Goal: Task Accomplishment & Management: Manage account settings

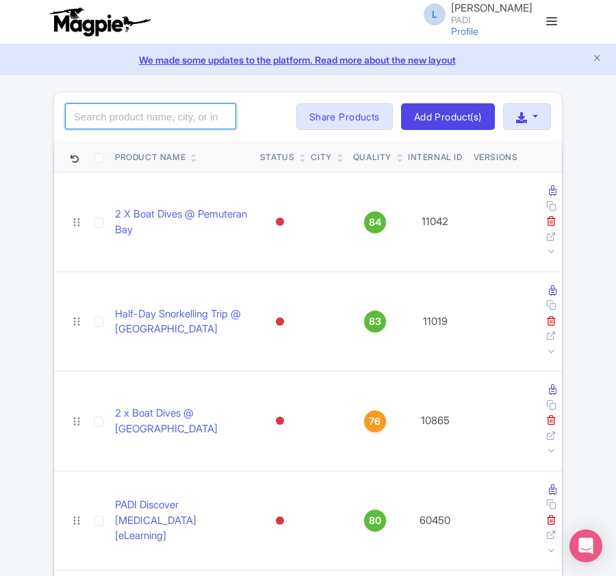
click at [186, 109] on input "search" at bounding box center [150, 116] width 171 height 26
paste input "97739"
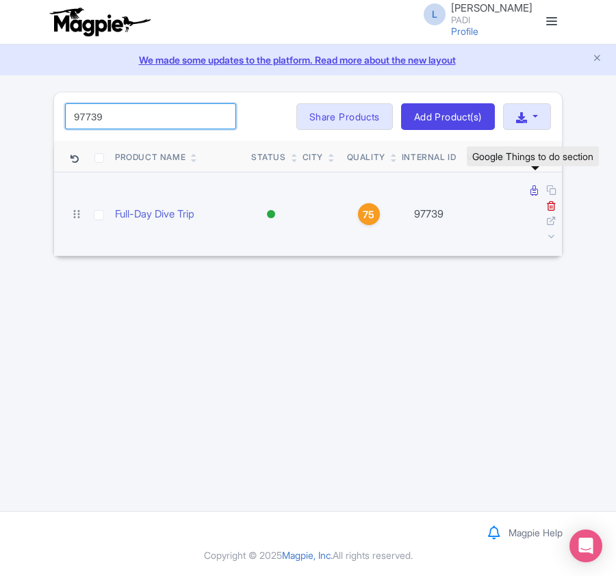
type input "97739"
click at [530, 194] on icon at bounding box center [534, 190] width 8 height 10
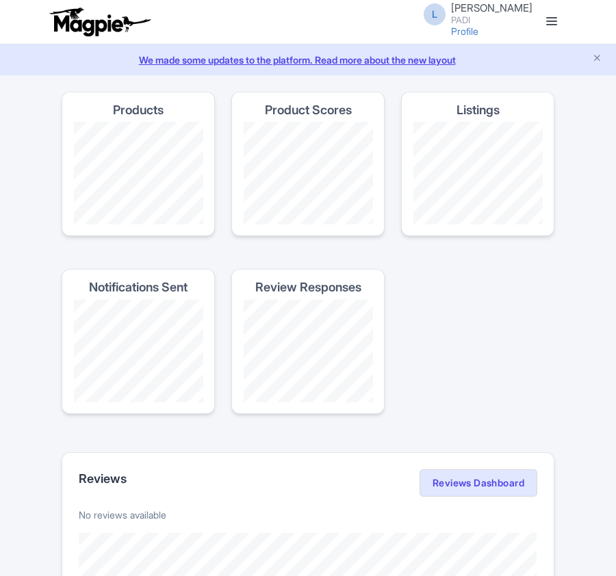
scroll to position [821, 0]
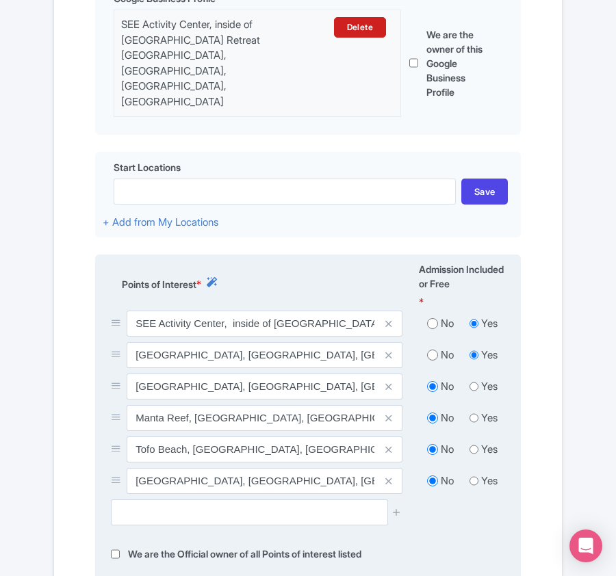
scroll to position [456, 0]
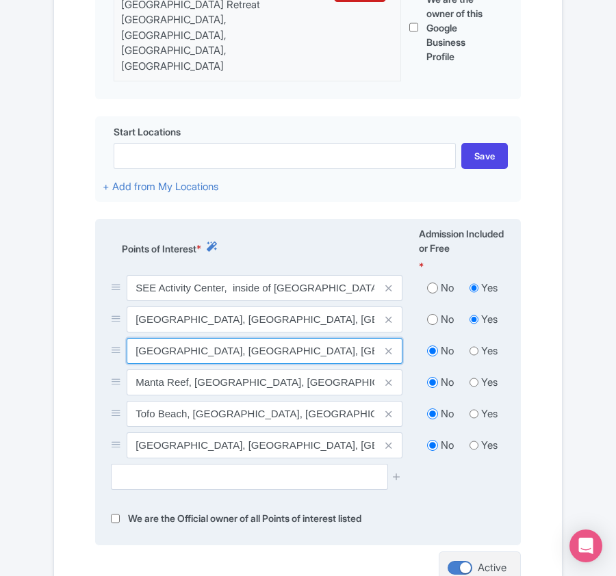
click at [137, 338] on input "Barra Cape Point, Miramar, Mozambique" at bounding box center [265, 351] width 276 height 26
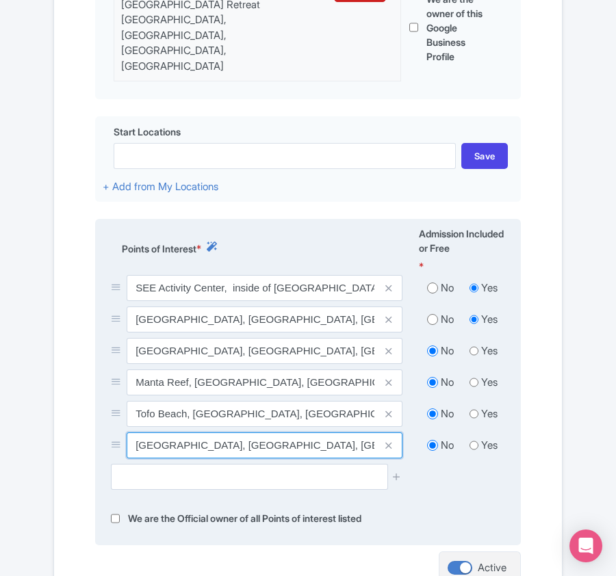
drag, startPoint x: 138, startPoint y: 413, endPoint x: 337, endPoint y: 412, distance: 199.1
click at [337, 432] on input "Salon Reef Dive Site, Miramar, Mozambique" at bounding box center [265, 445] width 276 height 26
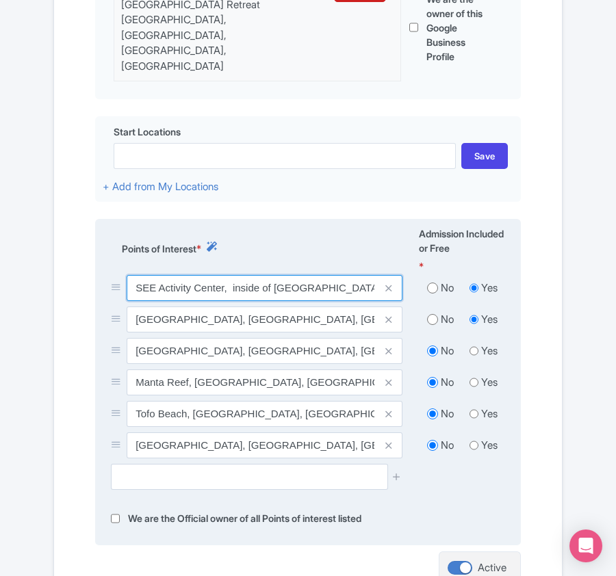
scroll to position [0, 242]
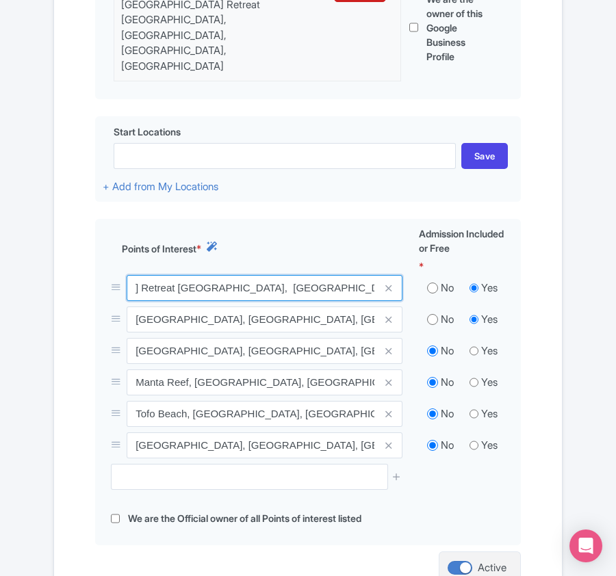
drag, startPoint x: 135, startPoint y: 259, endPoint x: 547, endPoint y: 260, distance: 412.6
click at [547, 260] on div "Name & Price Locations Description & Reviews Images & Categories Complete Edit …" at bounding box center [307, 221] width 491 height 830
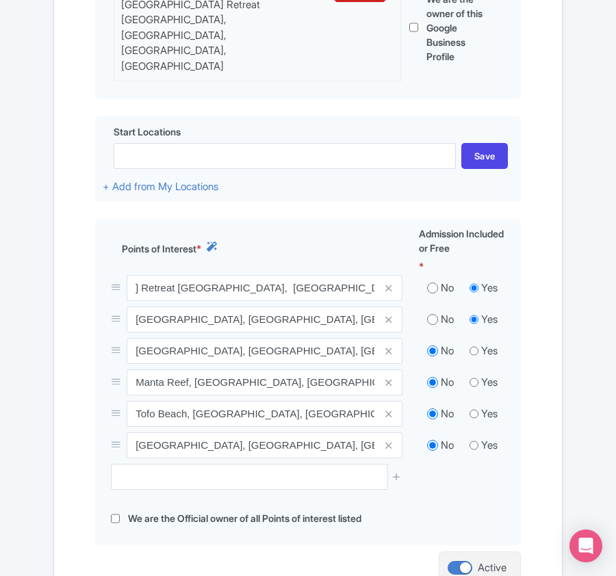
scroll to position [0, 0]
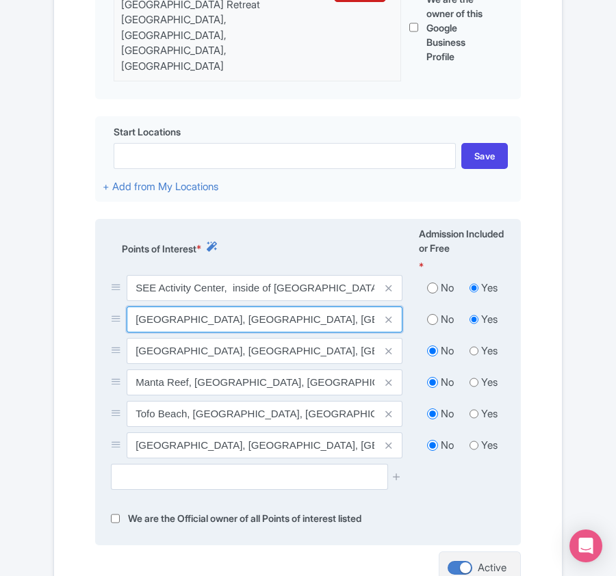
drag, startPoint x: 134, startPoint y: 283, endPoint x: 302, endPoint y: 283, distance: 167.6
click at [300, 307] on input "Barra Beach, Miramar, Mozambique" at bounding box center [265, 320] width 276 height 26
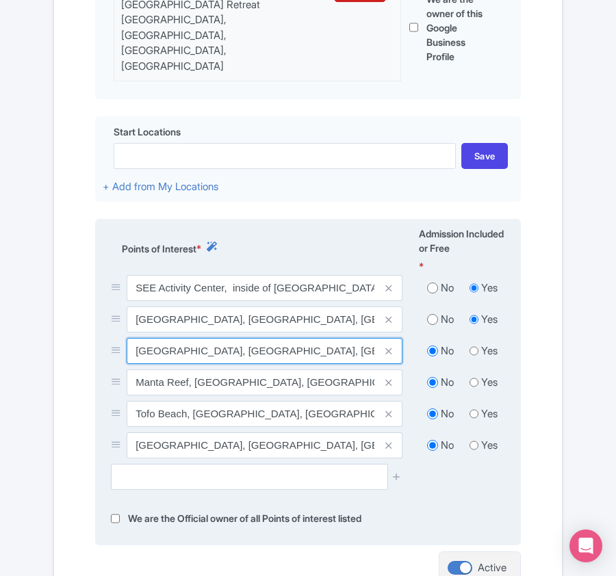
drag, startPoint x: 133, startPoint y: 324, endPoint x: 326, endPoint y: 323, distance: 193.0
click at [326, 338] on input "Barra Cape Point, Miramar, Mozambique" at bounding box center [265, 351] width 276 height 26
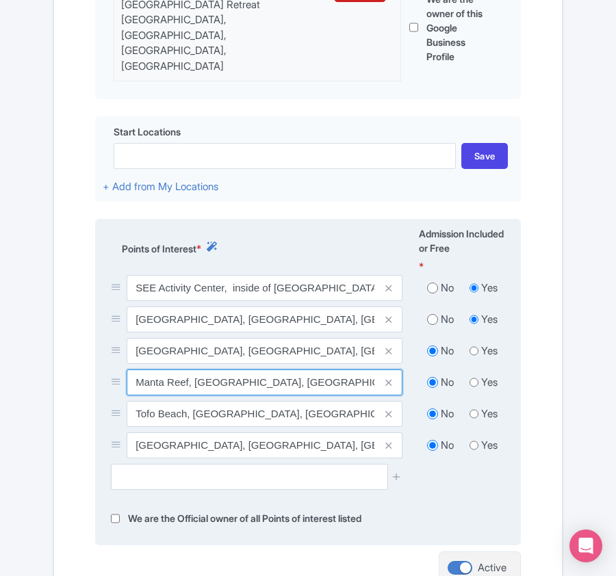
drag, startPoint x: 135, startPoint y: 351, endPoint x: 301, endPoint y: 359, distance: 166.4
click at [301, 370] on input "Manta Reef, Ingale, Mozambique" at bounding box center [265, 383] width 276 height 26
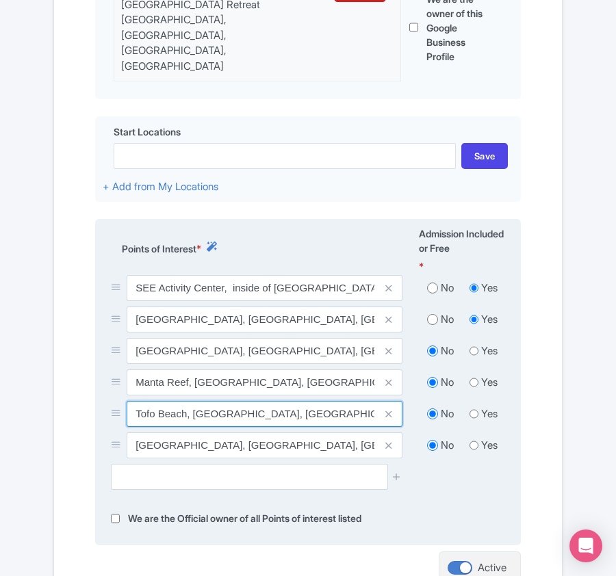
scroll to position [0, 12]
drag, startPoint x: 132, startPoint y: 382, endPoint x: 385, endPoint y: 379, distance: 252.5
click at [385, 401] on div "Tofo Beach, Unnamed Road, Tofo Beach, Mozambique" at bounding box center [265, 414] width 276 height 26
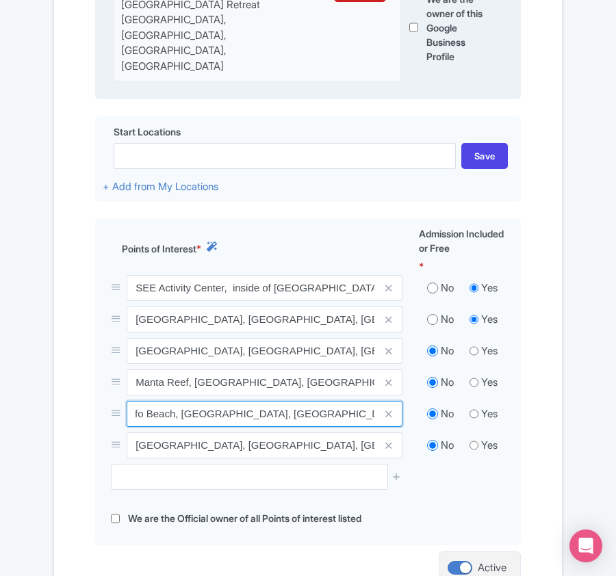
scroll to position [0, 0]
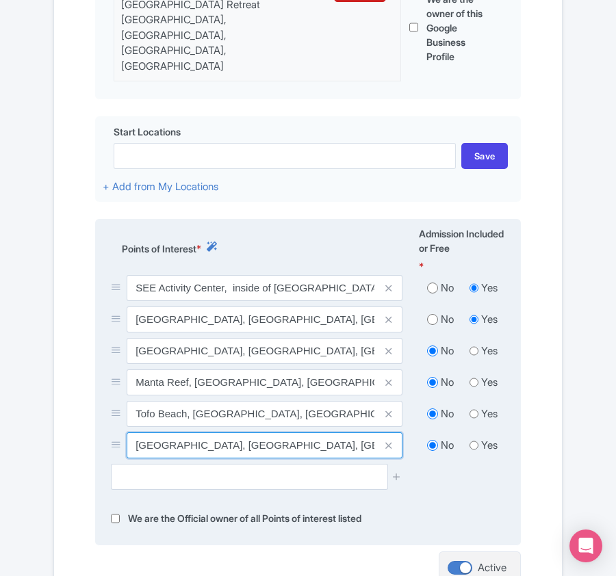
drag, startPoint x: 135, startPoint y: 420, endPoint x: 382, endPoint y: 413, distance: 247.1
click at [382, 432] on div "Salon Reef Dive Site, Miramar, Mozambique" at bounding box center [265, 445] width 276 height 26
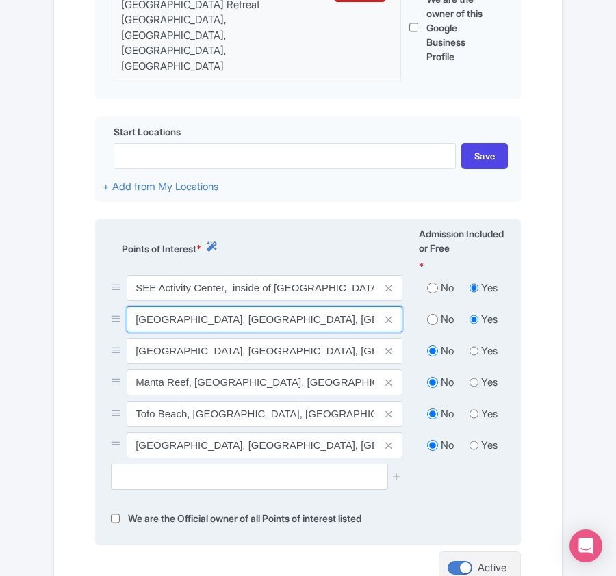
drag, startPoint x: 132, startPoint y: 285, endPoint x: 326, endPoint y: 285, distance: 194.3
click at [326, 307] on input "Barra Beach, Miramar, Mozambique" at bounding box center [265, 320] width 276 height 26
click at [135, 307] on input "Barra Beach, Miramar, Mozambique" at bounding box center [265, 320] width 276 height 26
drag, startPoint x: 135, startPoint y: 287, endPoint x: 190, endPoint y: 285, distance: 54.1
click at [190, 307] on input "Barra Beach, Miramar, Mozambique" at bounding box center [265, 320] width 276 height 26
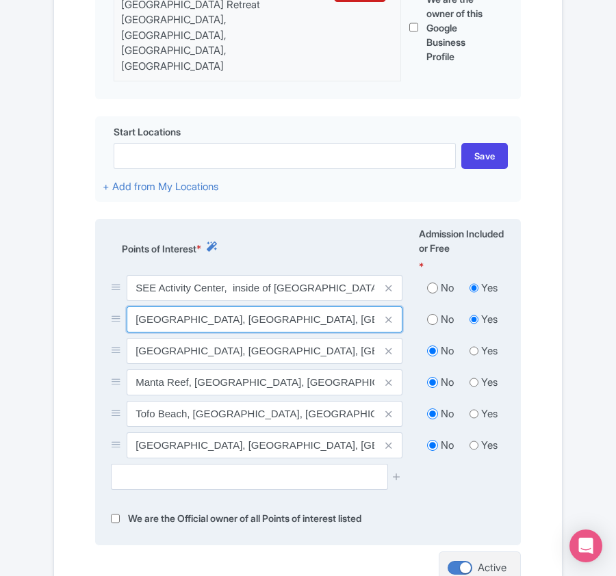
click at [192, 307] on input "Barra Beach, Miramar, Mozambique" at bounding box center [265, 320] width 276 height 26
drag, startPoint x: 192, startPoint y: 285, endPoint x: 131, endPoint y: 285, distance: 60.2
click at [131, 307] on input "Barra Beach, Miramar, Mozambique" at bounding box center [265, 320] width 276 height 26
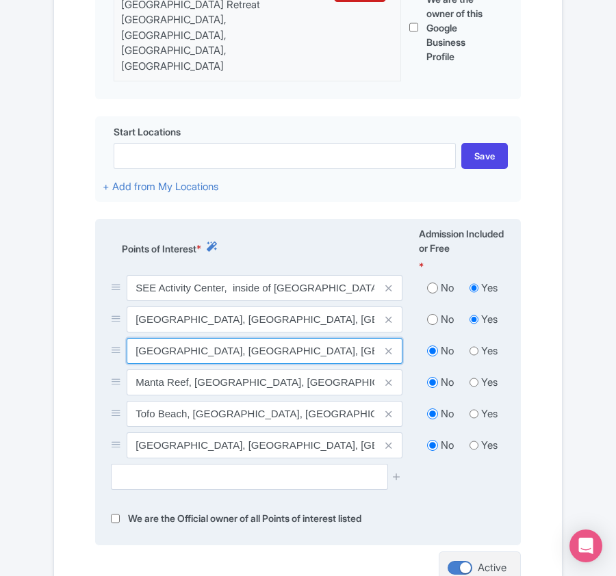
drag, startPoint x: 138, startPoint y: 322, endPoint x: 215, endPoint y: 319, distance: 77.4
click at [215, 338] on input "Barra Cape Point, Miramar, Mozambique" at bounding box center [265, 351] width 276 height 26
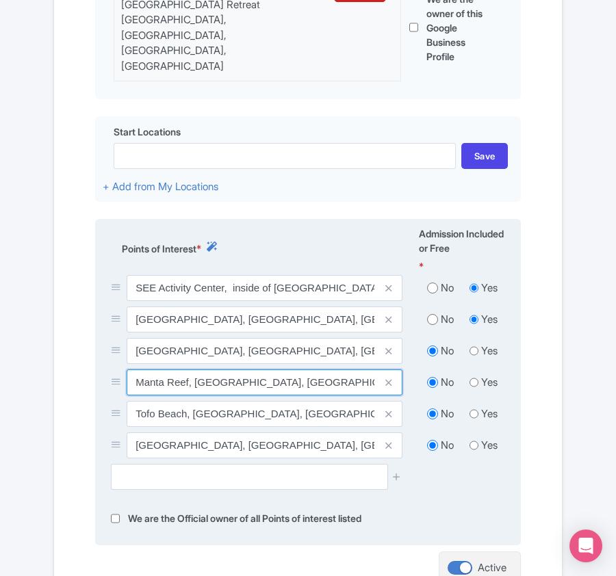
drag, startPoint x: 138, startPoint y: 350, endPoint x: 189, endPoint y: 349, distance: 51.3
click at [189, 370] on input "Manta Reef, Ingale, Mozambique" at bounding box center [265, 383] width 276 height 26
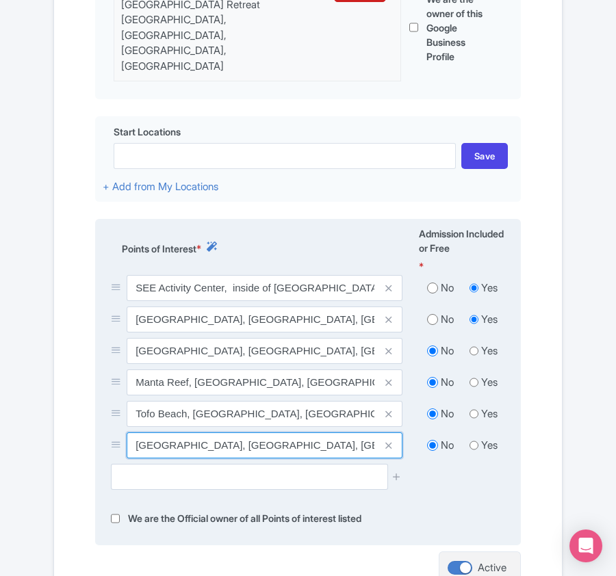
drag, startPoint x: 135, startPoint y: 412, endPoint x: 229, endPoint y: 415, distance: 93.8
click at [229, 432] on input "Salon Reef Dive Site, Miramar, Mozambique" at bounding box center [265, 445] width 276 height 26
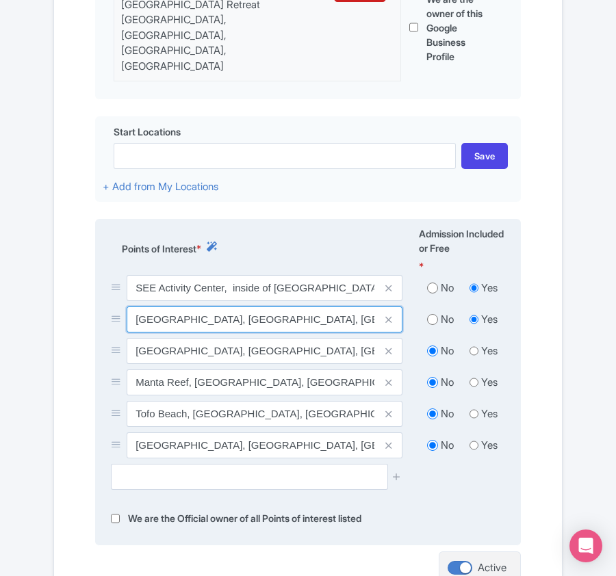
drag, startPoint x: 134, startPoint y: 293, endPoint x: 194, endPoint y: 290, distance: 60.3
click at [194, 307] on input "Barra Beach, Miramar, Mozambique" at bounding box center [265, 320] width 276 height 26
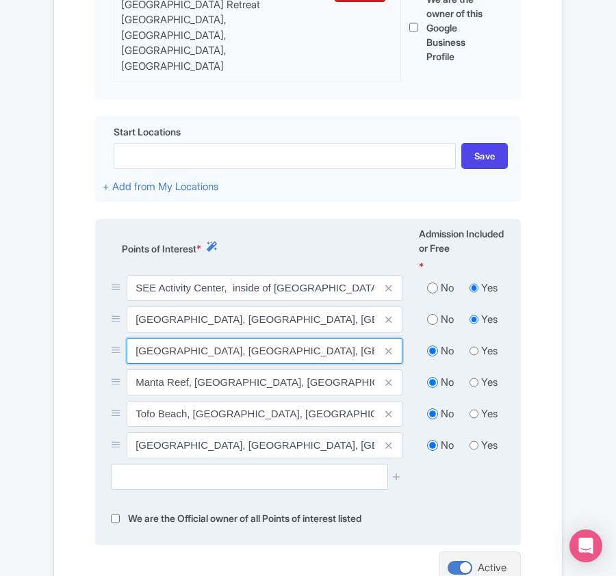
drag, startPoint x: 132, startPoint y: 317, endPoint x: 215, endPoint y: 320, distance: 82.8
click at [215, 338] on input "Barra Cape Point, Miramar, Mozambique" at bounding box center [265, 351] width 276 height 26
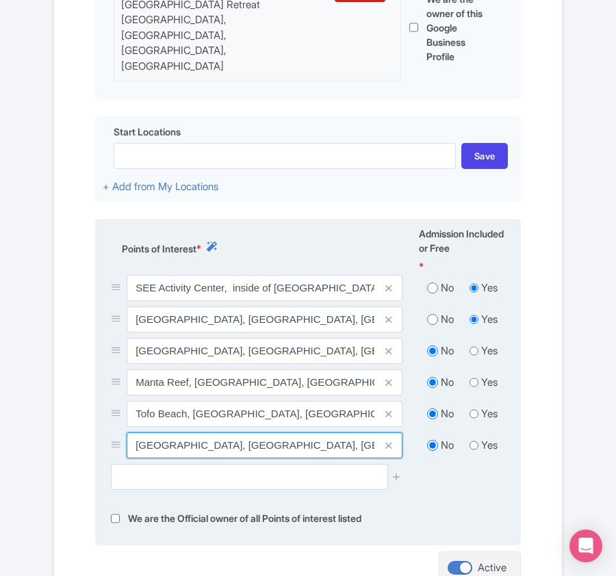
drag, startPoint x: 133, startPoint y: 416, endPoint x: 231, endPoint y: 416, distance: 97.8
click at [231, 432] on input "Salon Reef Dive Site, Miramar, Mozambique" at bounding box center [265, 445] width 276 height 26
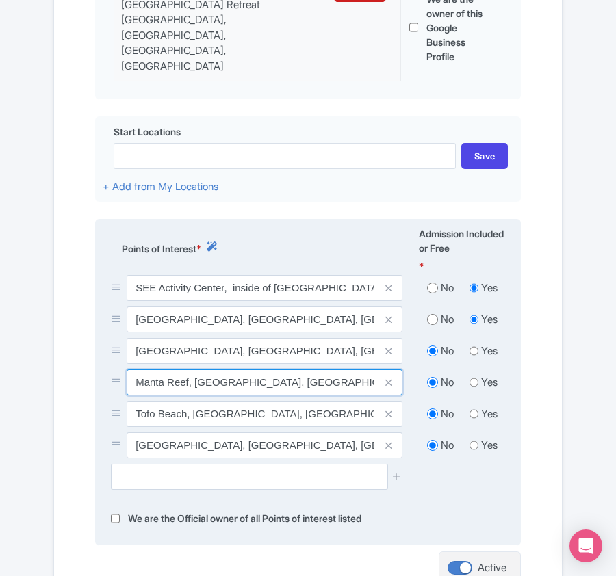
drag, startPoint x: 135, startPoint y: 346, endPoint x: 189, endPoint y: 348, distance: 54.1
click at [189, 370] on input "Manta Reef, Ingale, Mozambique" at bounding box center [265, 383] width 276 height 26
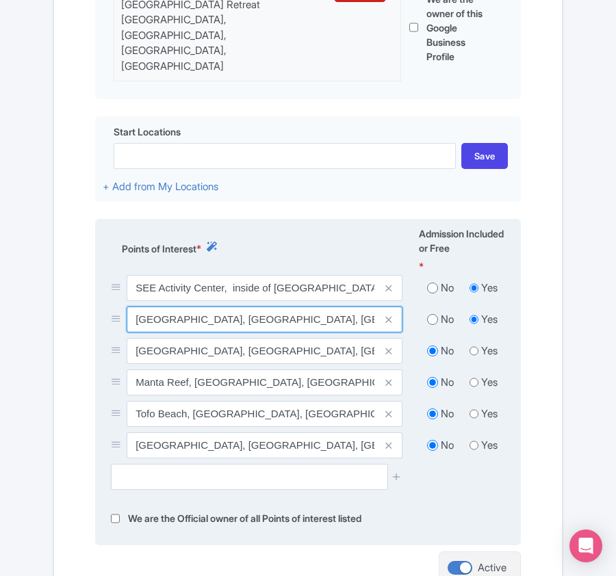
drag, startPoint x: 137, startPoint y: 288, endPoint x: 192, endPoint y: 286, distance: 55.5
click at [192, 307] on input "Barra Beach, Miramar, Mozambique" at bounding box center [265, 320] width 276 height 26
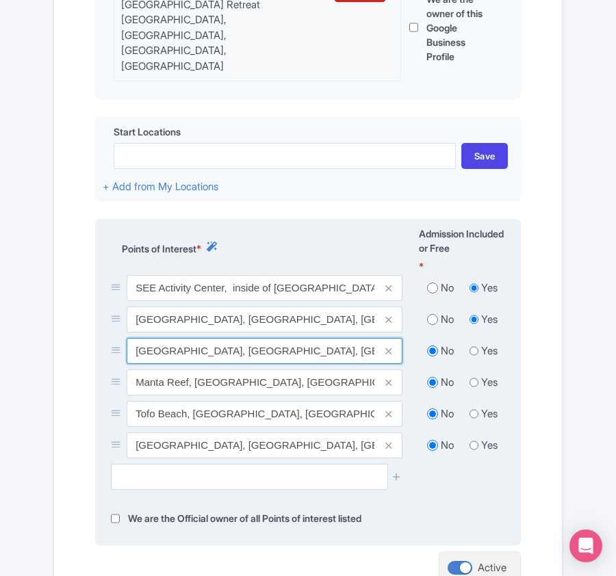
drag, startPoint x: 133, startPoint y: 315, endPoint x: 216, endPoint y: 324, distance: 84.0
click at [216, 338] on input "Barra Cape Point, Miramar, Mozambique" at bounding box center [265, 351] width 276 height 26
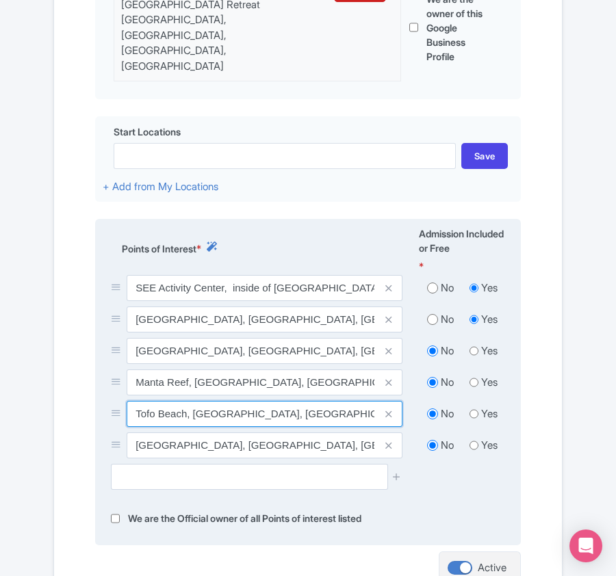
drag, startPoint x: 135, startPoint y: 378, endPoint x: 186, endPoint y: 378, distance: 51.3
click at [186, 401] on input "Tofo Beach, Unnamed Road, Tofo Beach, Mozambique" at bounding box center [265, 414] width 276 height 26
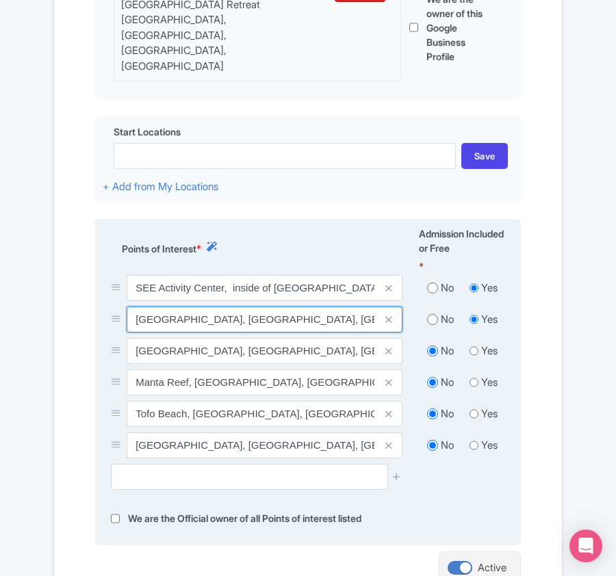
drag, startPoint x: 134, startPoint y: 285, endPoint x: 192, endPoint y: 283, distance: 58.2
click at [192, 307] on input "Barra Beach, Miramar, Mozambique" at bounding box center [265, 320] width 276 height 26
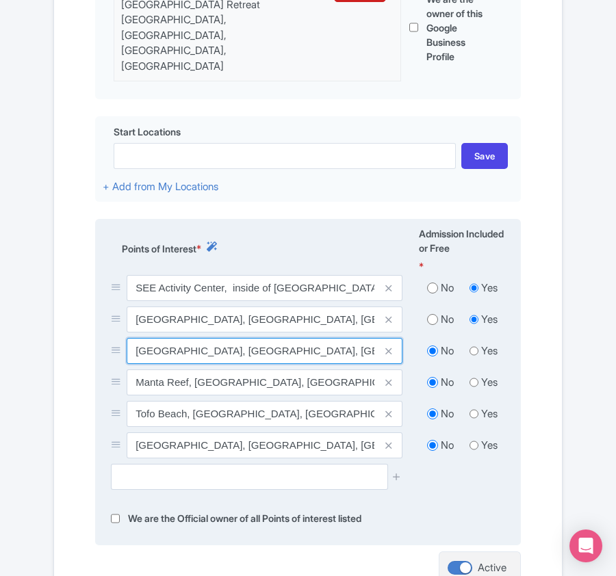
drag, startPoint x: 135, startPoint y: 315, endPoint x: 213, endPoint y: 315, distance: 78.7
click at [213, 338] on input "Barra Cape Point, Miramar, Mozambique" at bounding box center [265, 351] width 276 height 26
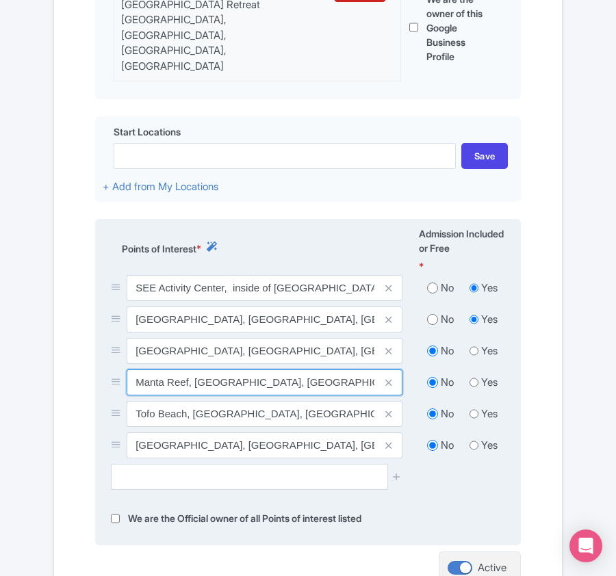
drag, startPoint x: 135, startPoint y: 354, endPoint x: 190, endPoint y: 351, distance: 55.5
click at [190, 370] on input "Manta Reef, Ingale, Mozambique" at bounding box center [265, 383] width 276 height 26
click at [187, 370] on input "Manta Reef, Ingale, Mozambique" at bounding box center [265, 383] width 276 height 26
drag, startPoint x: 187, startPoint y: 346, endPoint x: 135, endPoint y: 349, distance: 52.8
click at [135, 370] on input "Manta Reef, Ingale, Mozambique" at bounding box center [265, 383] width 276 height 26
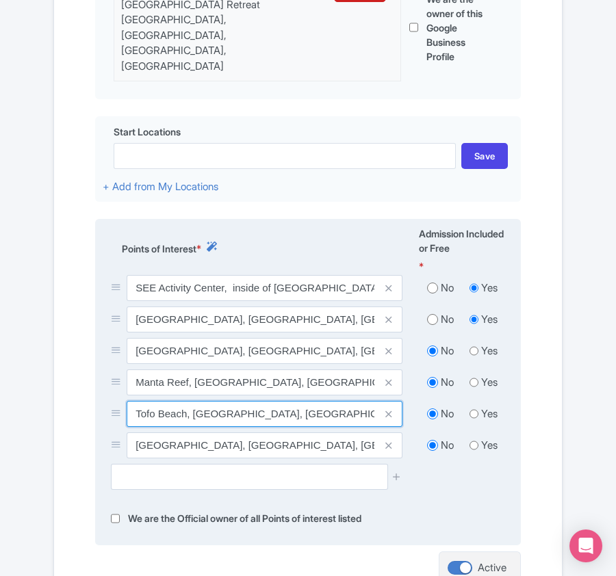
drag, startPoint x: 135, startPoint y: 389, endPoint x: 185, endPoint y: 389, distance: 50.0
click at [185, 401] on input "Tofo Beach, Unnamed Road, Tofo Beach, Mozambique" at bounding box center [265, 414] width 276 height 26
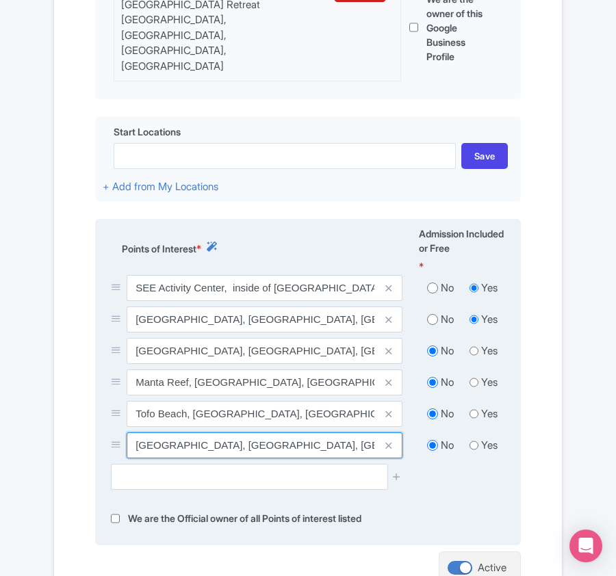
drag, startPoint x: 135, startPoint y: 415, endPoint x: 231, endPoint y: 411, distance: 95.9
click at [231, 432] on input "Salon Reef Dive Site, Miramar, Mozambique" at bounding box center [265, 445] width 276 height 26
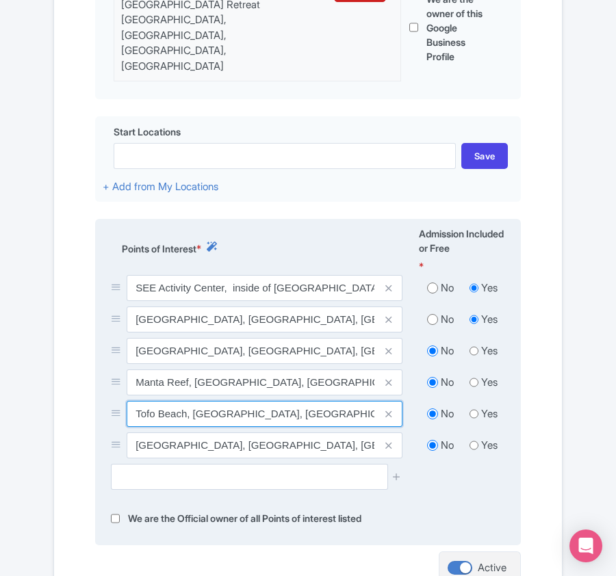
drag, startPoint x: 137, startPoint y: 383, endPoint x: 186, endPoint y: 384, distance: 49.3
click at [186, 401] on input "Tofo Beach, Unnamed Road, Tofo Beach, Mozambique" at bounding box center [265, 414] width 276 height 26
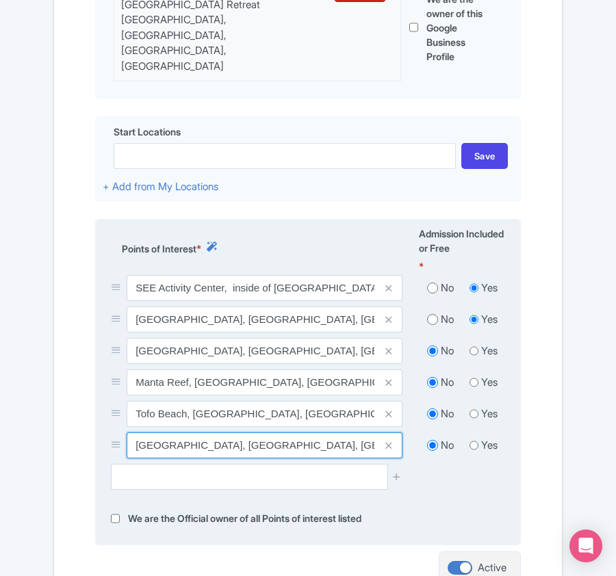
click at [137, 432] on input "Salon Reef Dive Site, Miramar, Mozambique" at bounding box center [265, 445] width 276 height 26
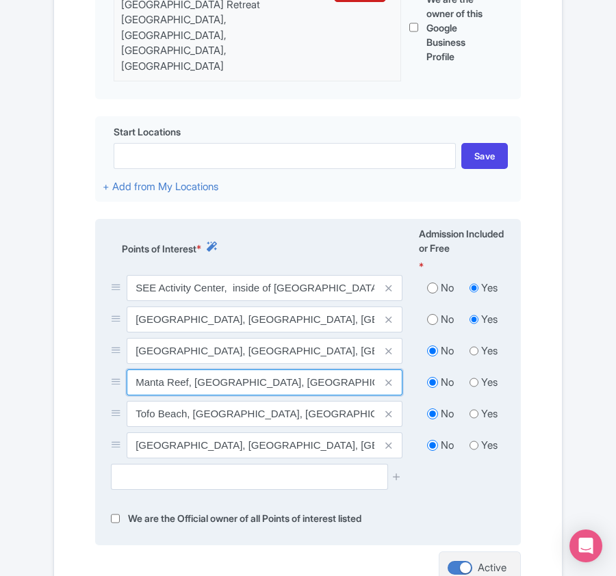
drag, startPoint x: 138, startPoint y: 353, endPoint x: 187, endPoint y: 354, distance: 50.0
click at [187, 370] on input "Manta Reef, Ingale, Mozambique" at bounding box center [265, 383] width 276 height 26
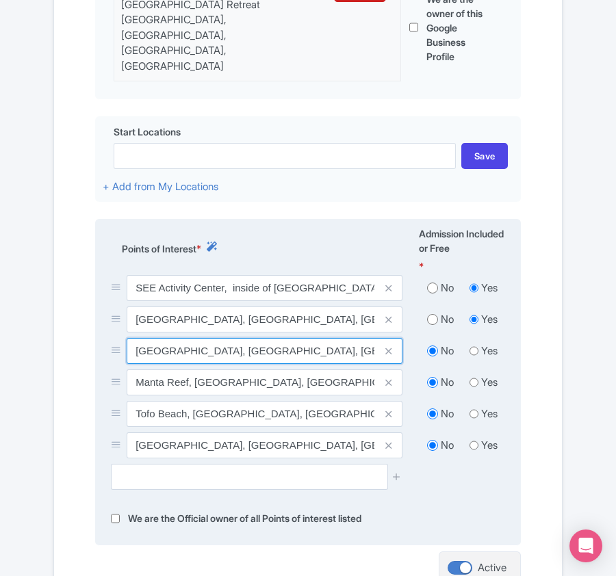
drag, startPoint x: 138, startPoint y: 323, endPoint x: 215, endPoint y: 324, distance: 77.3
click at [215, 338] on input "Barra Cape Point, Miramar, Mozambique" at bounding box center [265, 351] width 276 height 26
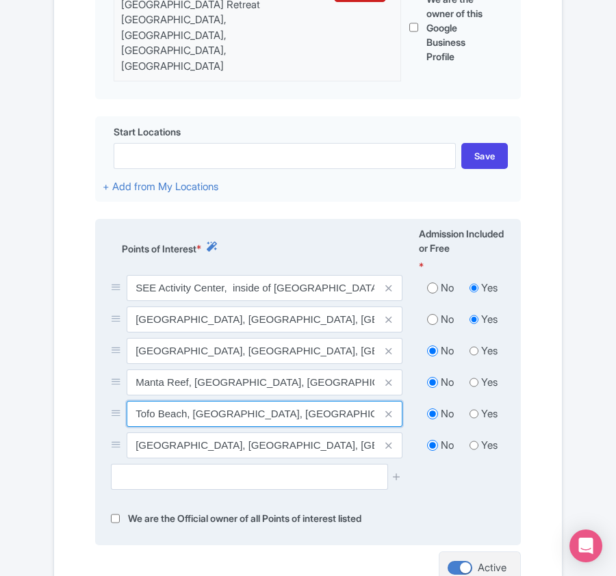
drag, startPoint x: 138, startPoint y: 383, endPoint x: 185, endPoint y: 383, distance: 47.2
click at [185, 401] on input "Tofo Beach, Unnamed Road, Tofo Beach, Mozambique" at bounding box center [265, 414] width 276 height 26
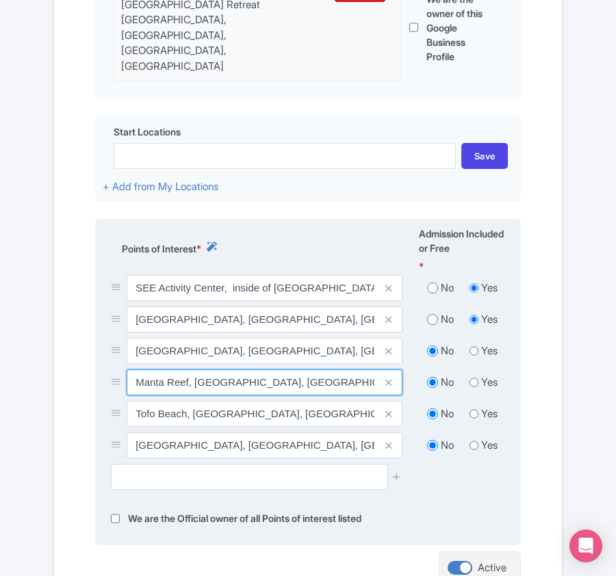
drag, startPoint x: 138, startPoint y: 352, endPoint x: 187, endPoint y: 351, distance: 49.3
click at [187, 370] on input "Manta Reef, Ingale, Mozambique" at bounding box center [265, 383] width 276 height 26
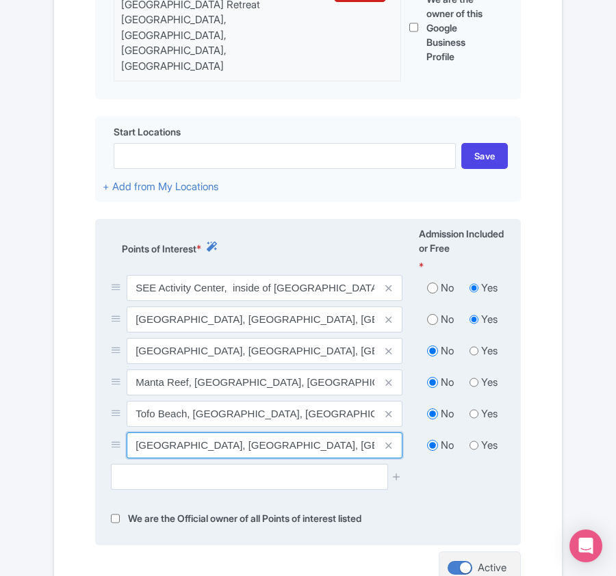
drag, startPoint x: 134, startPoint y: 417, endPoint x: 231, endPoint y: 415, distance: 96.5
click at [231, 432] on input "Salon Reef Dive Site, Miramar, Mozambique" at bounding box center [265, 445] width 276 height 26
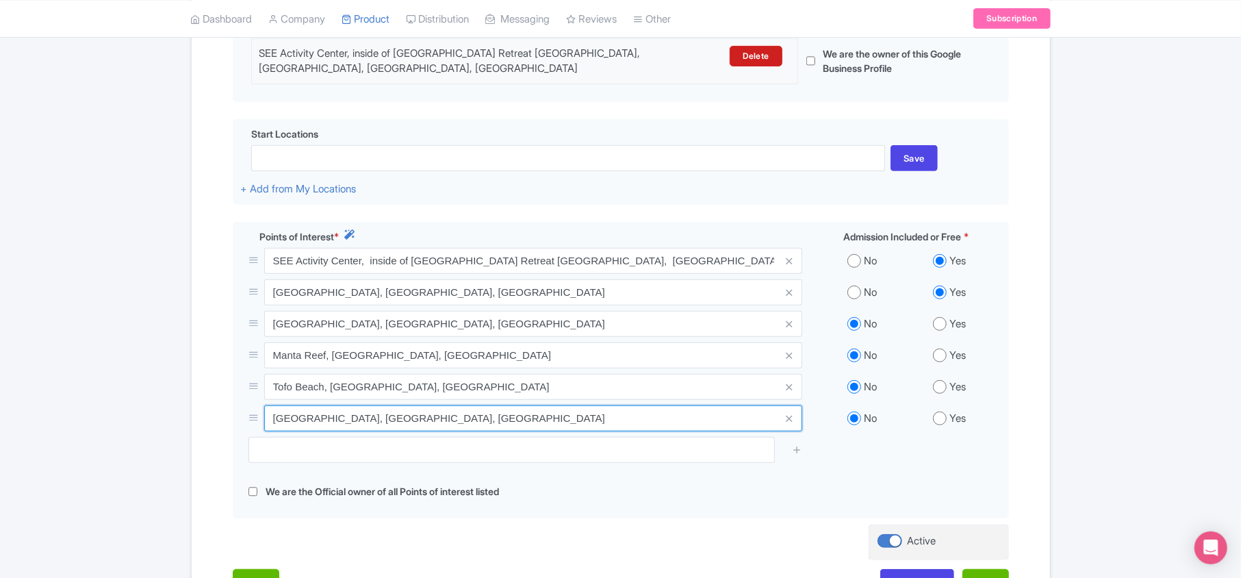
scroll to position [485, 0]
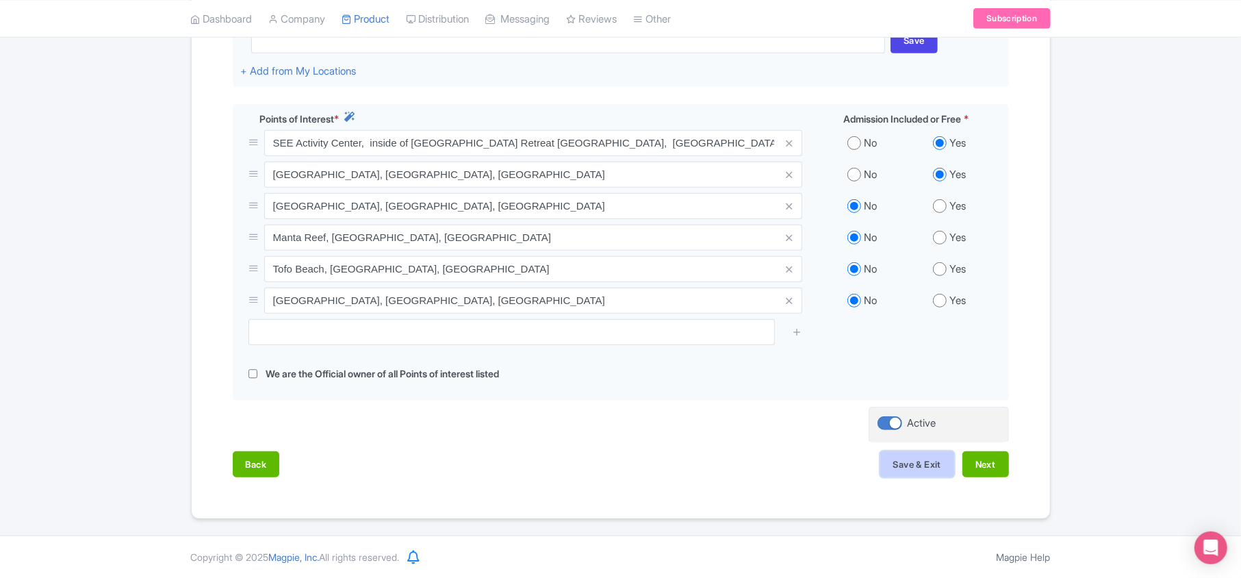
click at [615, 458] on button "Save & Exit" at bounding box center [917, 464] width 74 height 26
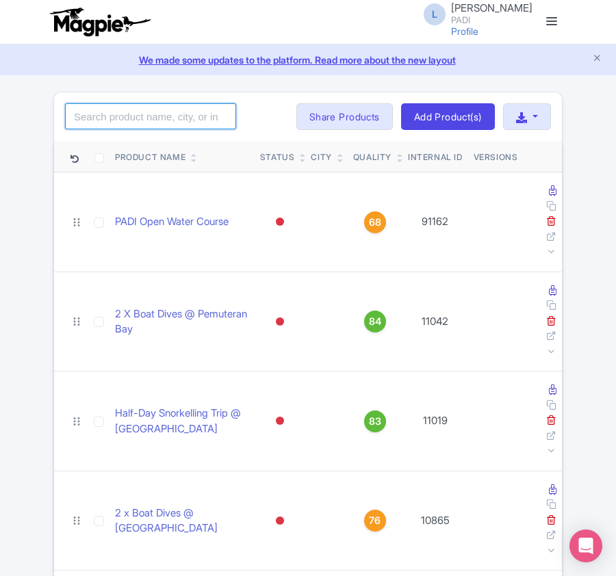
click at [157, 113] on input "search" at bounding box center [150, 116] width 171 height 26
type input "101895"
click button "Search" at bounding box center [0, 0] width 0 height 0
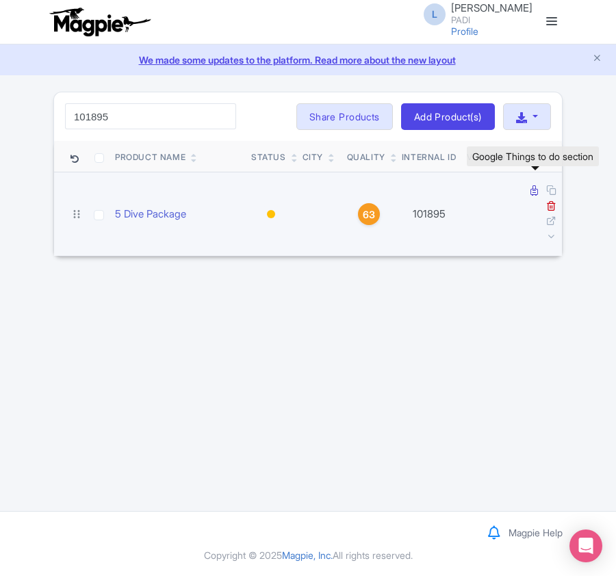
click at [531, 192] on icon at bounding box center [534, 190] width 8 height 10
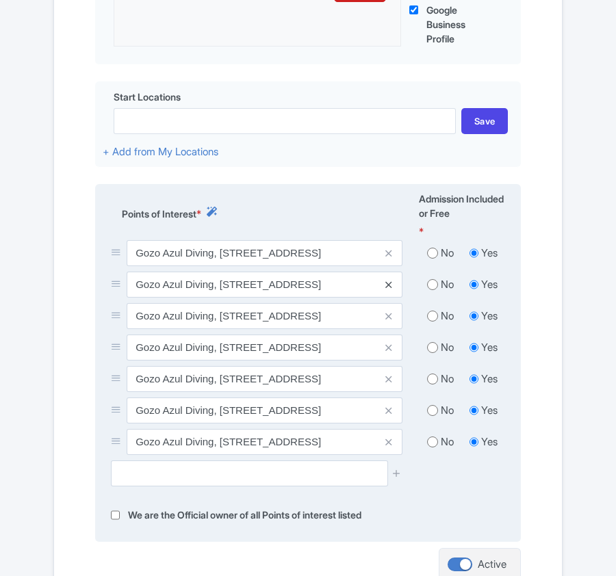
scroll to position [456, 0]
click at [389, 288] on icon at bounding box center [388, 285] width 6 height 10
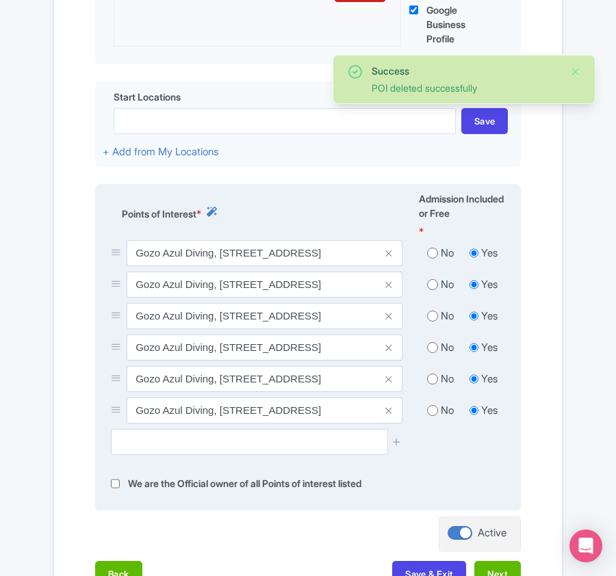
click at [389, 288] on icon at bounding box center [388, 285] width 6 height 10
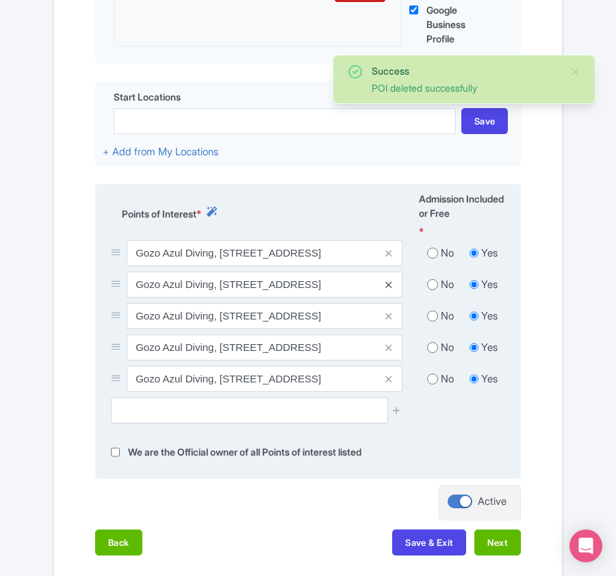
click at [387, 288] on icon at bounding box center [388, 285] width 6 height 10
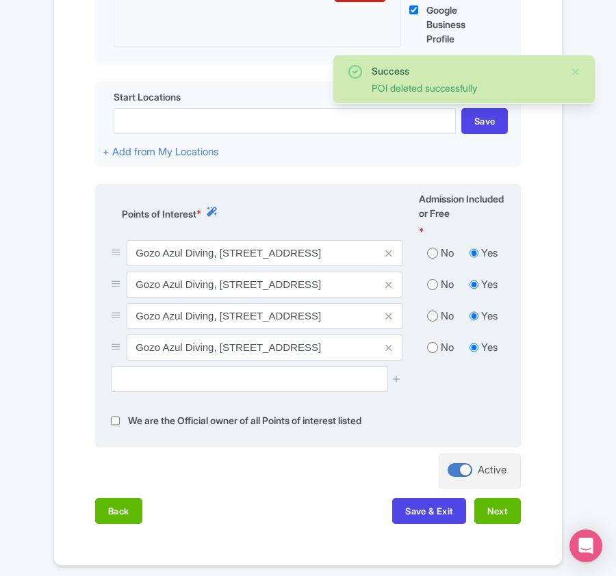
click at [387, 288] on icon at bounding box center [388, 285] width 6 height 10
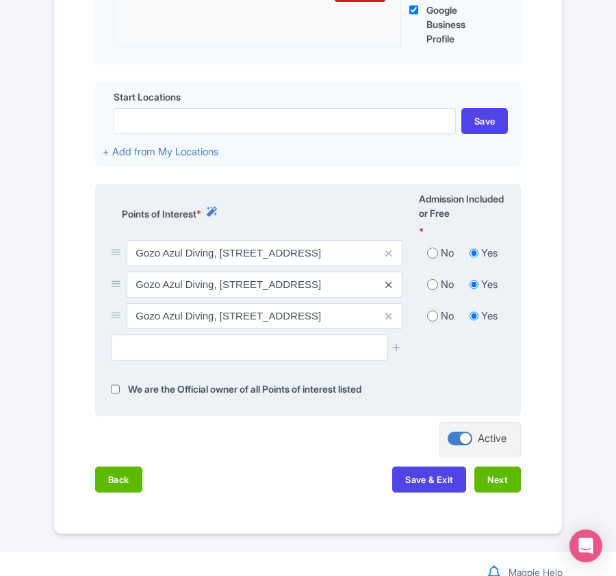
click at [387, 286] on icon at bounding box center [388, 285] width 6 height 10
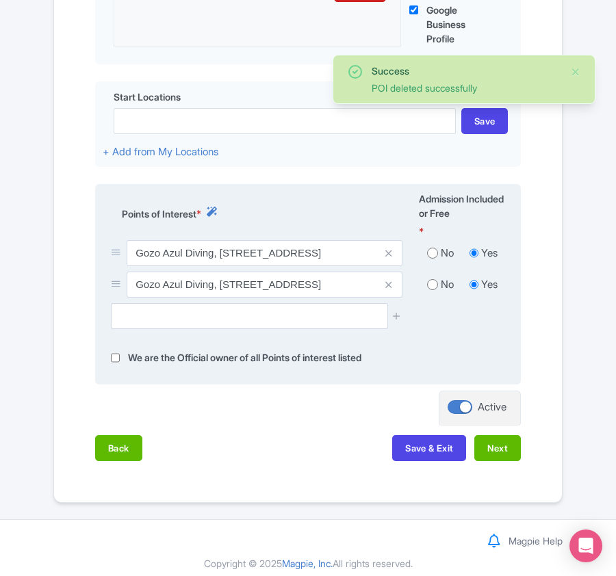
click at [387, 286] on icon at bounding box center [388, 285] width 6 height 10
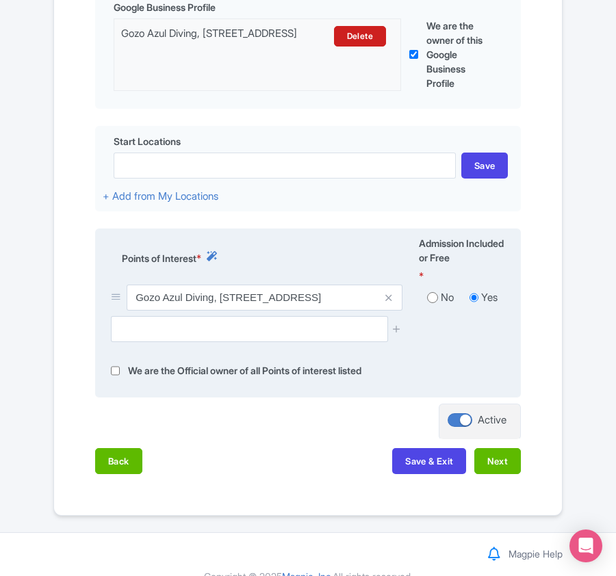
scroll to position [437, 0]
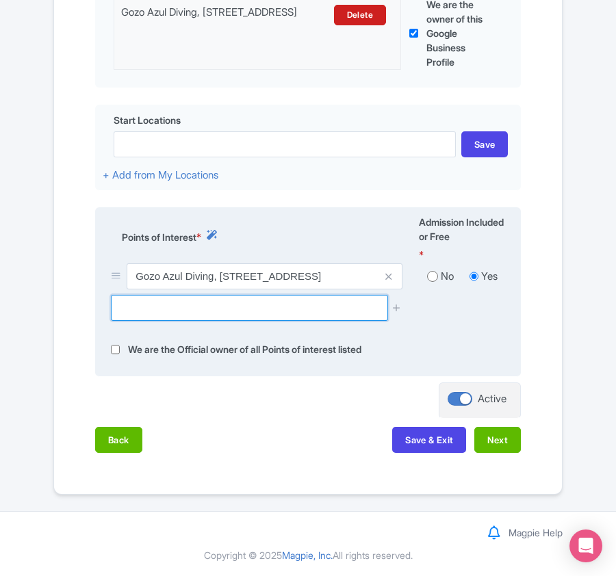
click at [198, 301] on input "text" at bounding box center [249, 308] width 276 height 26
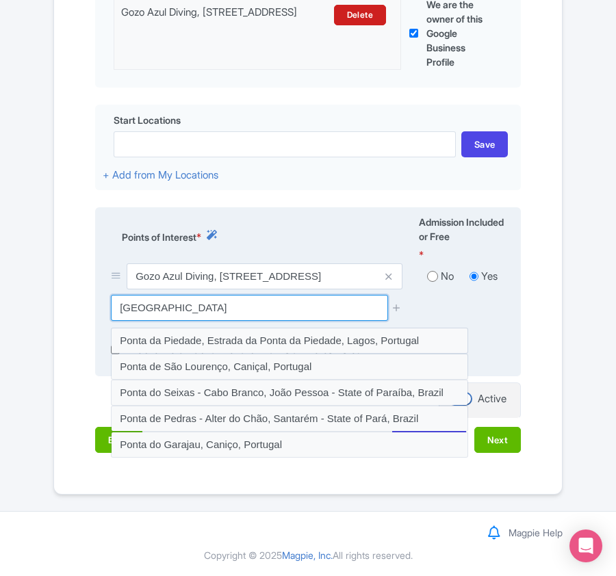
click at [233, 309] on input "[GEOGRAPHIC_DATA]" at bounding box center [249, 308] width 276 height 26
click at [159, 307] on input "[GEOGRAPHIC_DATA]" at bounding box center [249, 308] width 276 height 26
click at [223, 311] on input "[GEOGRAPHIC_DATA]" at bounding box center [249, 308] width 276 height 26
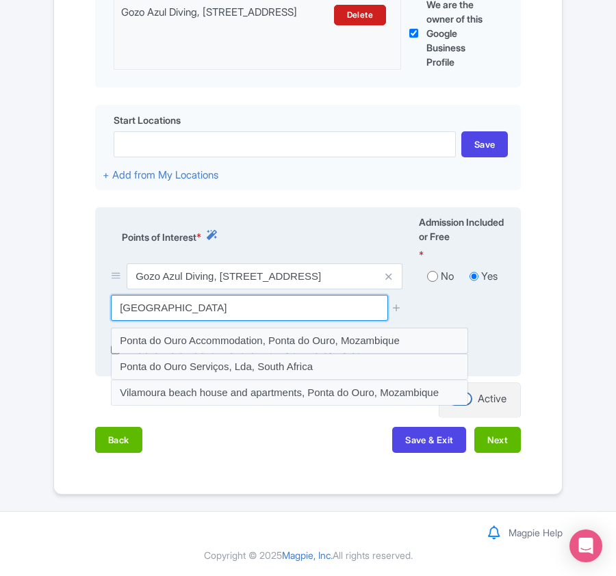
click at [217, 301] on input "[GEOGRAPHIC_DATA]" at bounding box center [249, 308] width 276 height 26
click at [228, 301] on input "[GEOGRAPHIC_DATA]" at bounding box center [249, 308] width 276 height 26
click at [216, 307] on input "[GEOGRAPHIC_DATA]" at bounding box center [249, 308] width 276 height 26
drag, startPoint x: 214, startPoint y: 304, endPoint x: 225, endPoint y: 304, distance: 10.9
click at [225, 304] on input "[GEOGRAPHIC_DATA]" at bounding box center [249, 308] width 276 height 26
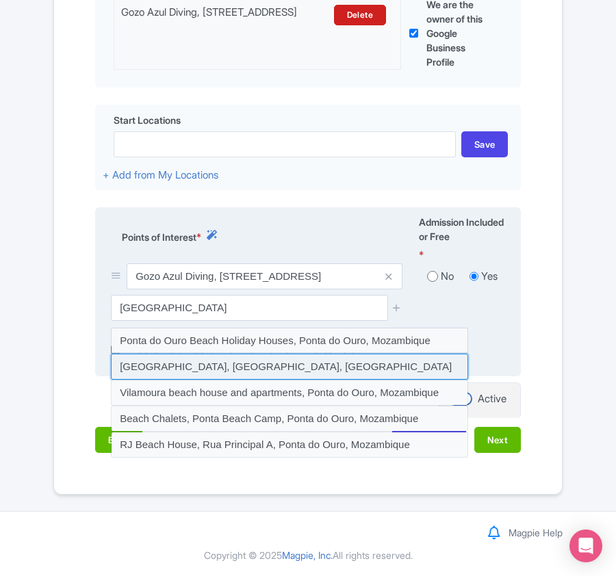
click at [164, 365] on input at bounding box center [289, 367] width 357 height 26
type input "[GEOGRAPHIC_DATA], [GEOGRAPHIC_DATA], [GEOGRAPHIC_DATA]"
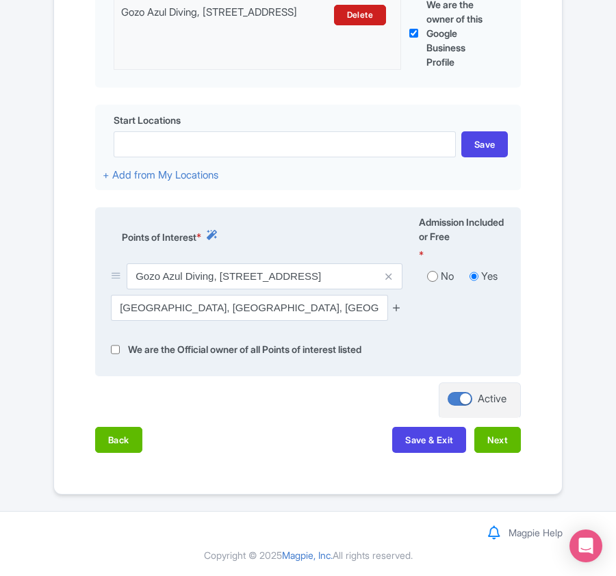
click at [398, 307] on icon at bounding box center [396, 307] width 10 height 10
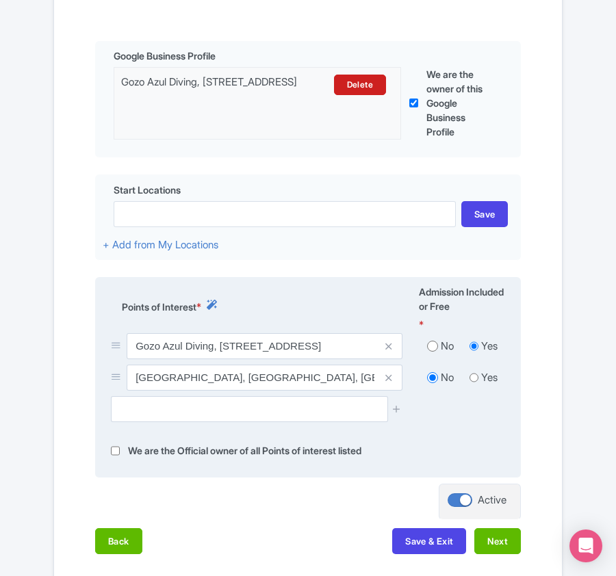
scroll to position [469, 0]
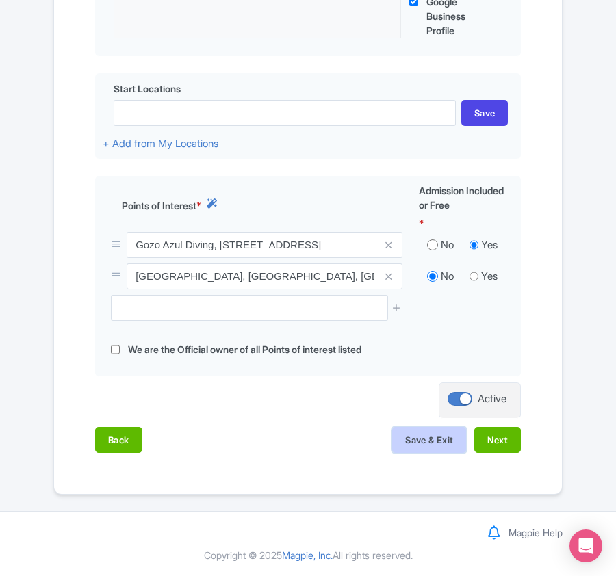
click at [426, 441] on button "Save & Exit" at bounding box center [429, 440] width 74 height 26
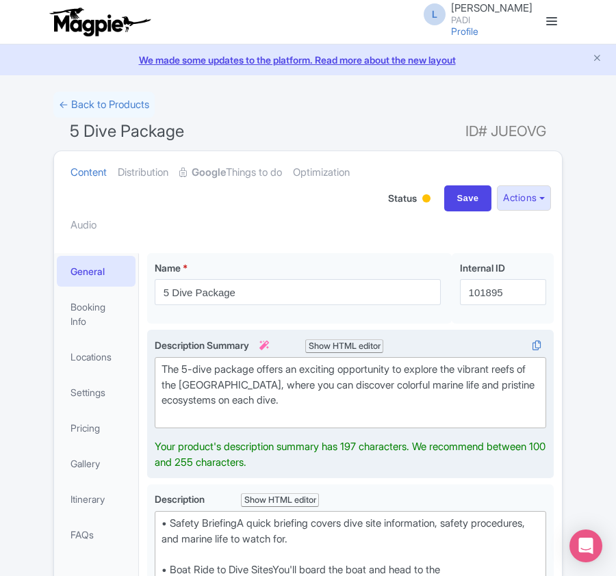
click at [203, 391] on div "The 5-dive package offers an exciting opportunity to explore the vibrant reefs …" at bounding box center [350, 393] width 378 height 62
drag, startPoint x: 195, startPoint y: 387, endPoint x: 341, endPoint y: 384, distance: 145.8
click at [341, 384] on div "The 5-dive package offers an exciting opportunity to explore the vibrant reefs …" at bounding box center [350, 393] width 378 height 62
type trix-editor "<div>The 5-dive package offers an exciting opportunity to explore the vibrant r…"
copy div "Maputo Marine Protected Area"
